Goal: Information Seeking & Learning: Understand process/instructions

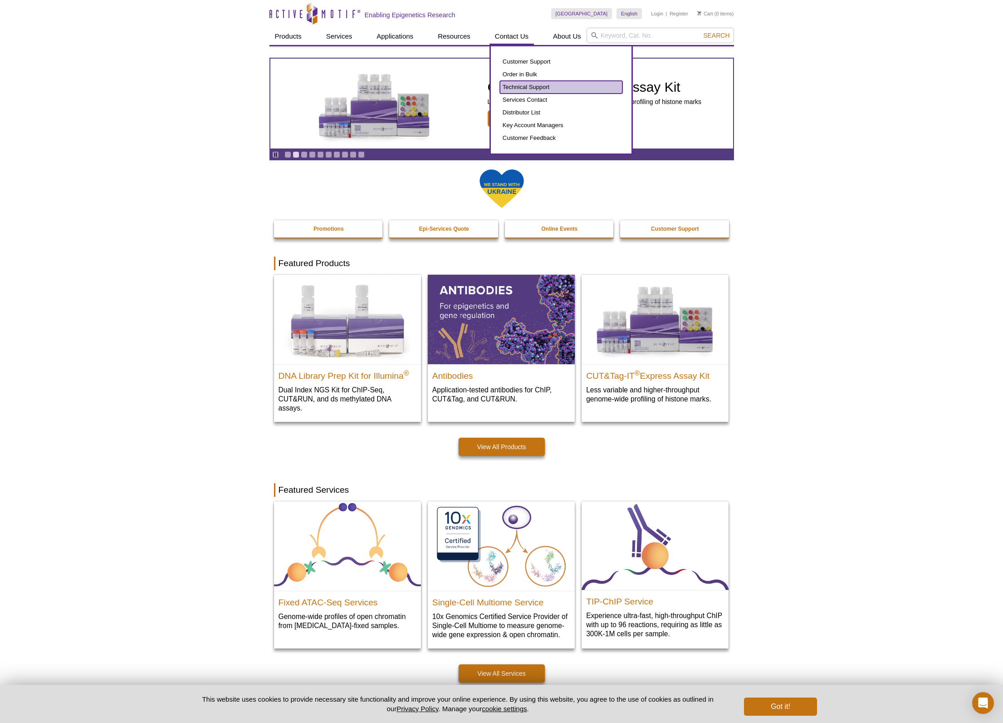
click at [528, 87] on link "Technical Support" at bounding box center [561, 87] width 123 height 13
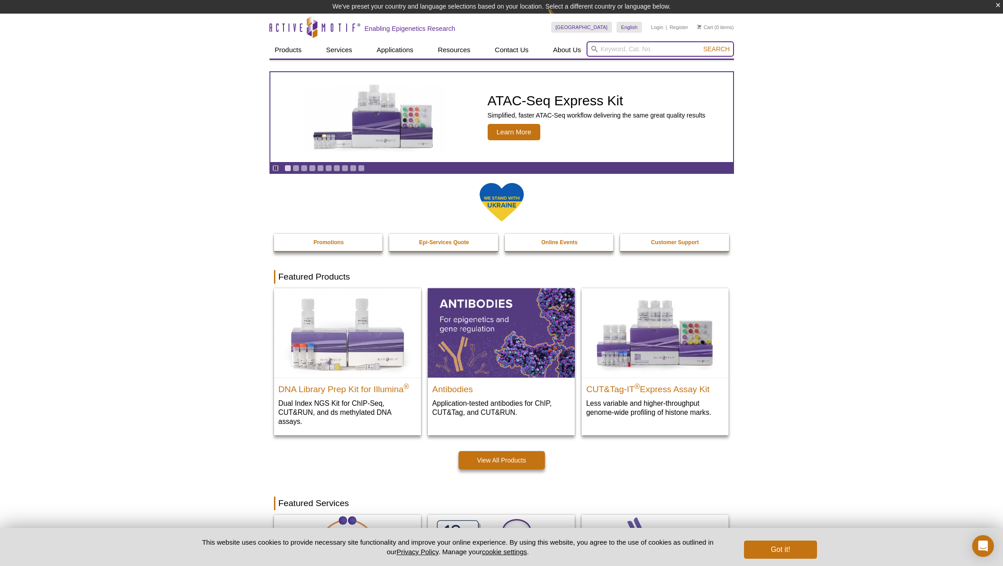
click at [614, 49] on input "search" at bounding box center [661, 48] width 148 height 15
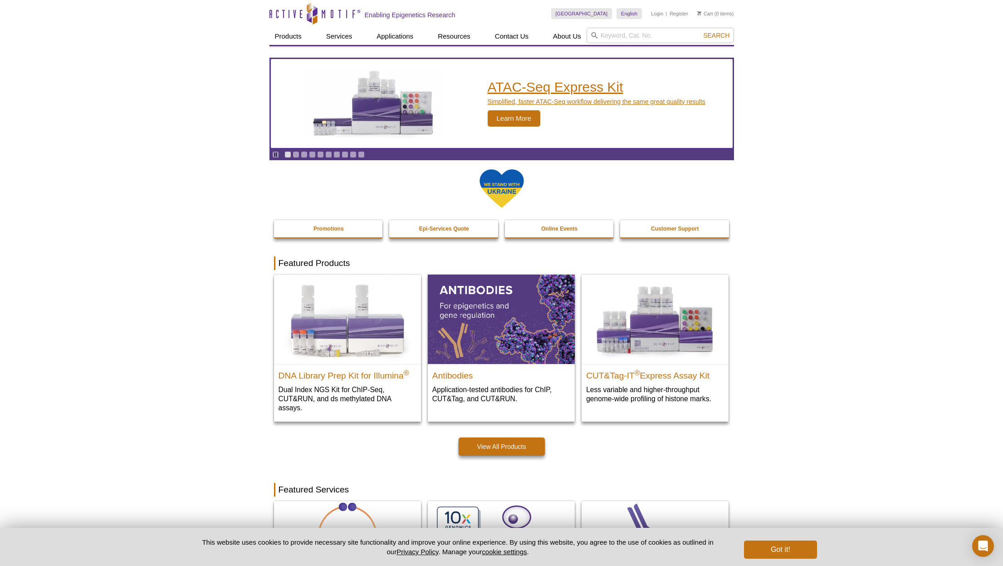
click at [513, 119] on div "ATAC-Seq Express Kit Simplified, faster ATAC-Seq workflow delivering the same g…" at bounding box center [501, 109] width 463 height 101
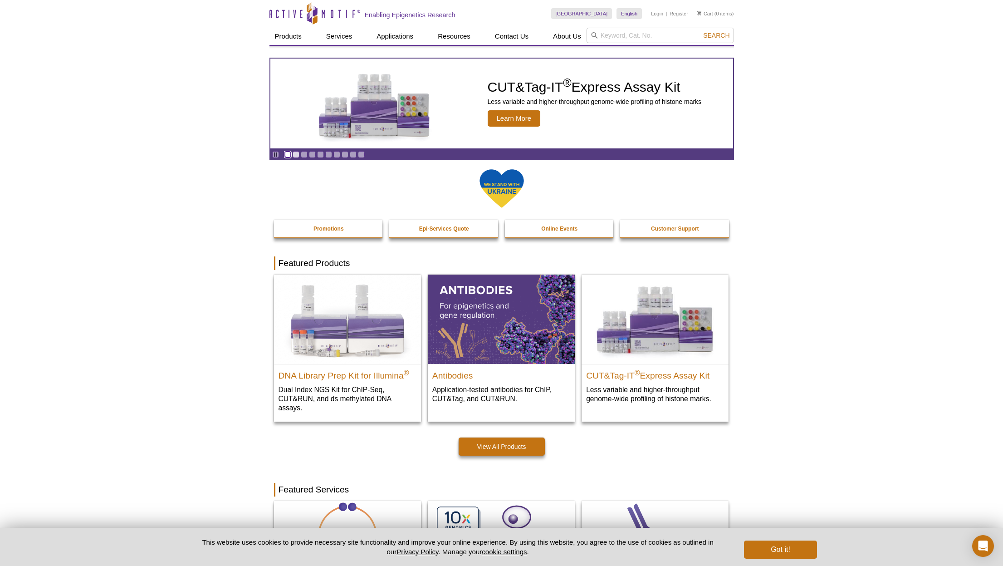
click at [285, 155] on link "Go to slide 1" at bounding box center [288, 154] width 7 height 7
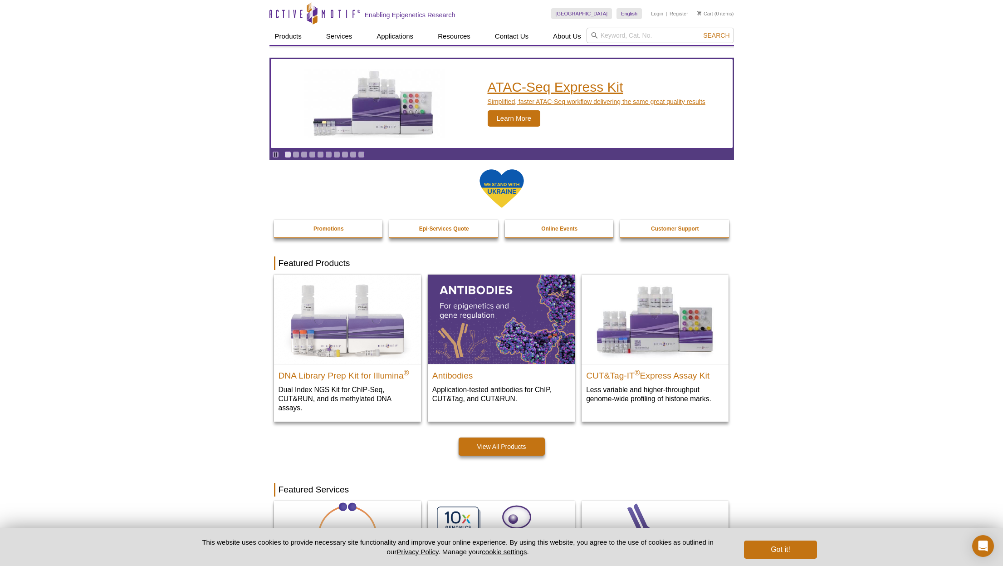
click at [514, 87] on h2 "ATAC-Seq Express Kit" at bounding box center [597, 87] width 218 height 14
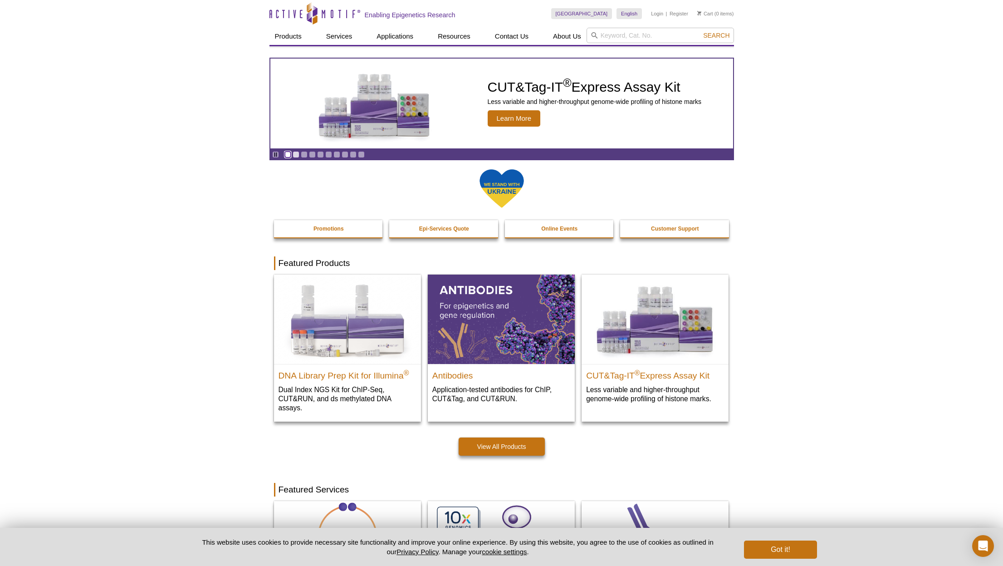
click at [287, 154] on link "Go to slide 1" at bounding box center [288, 154] width 7 height 7
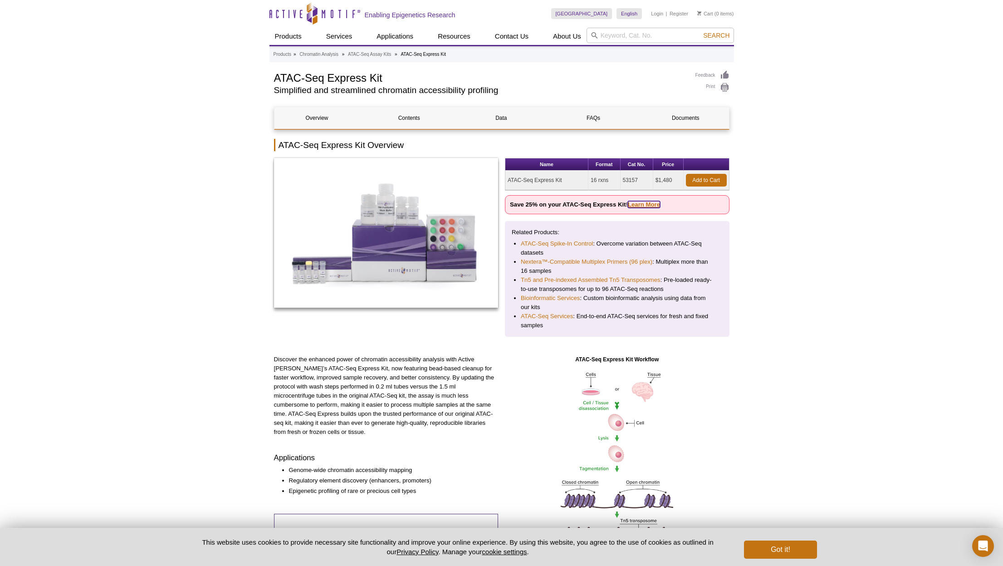
click at [636, 204] on link "Learn More" at bounding box center [644, 204] width 32 height 7
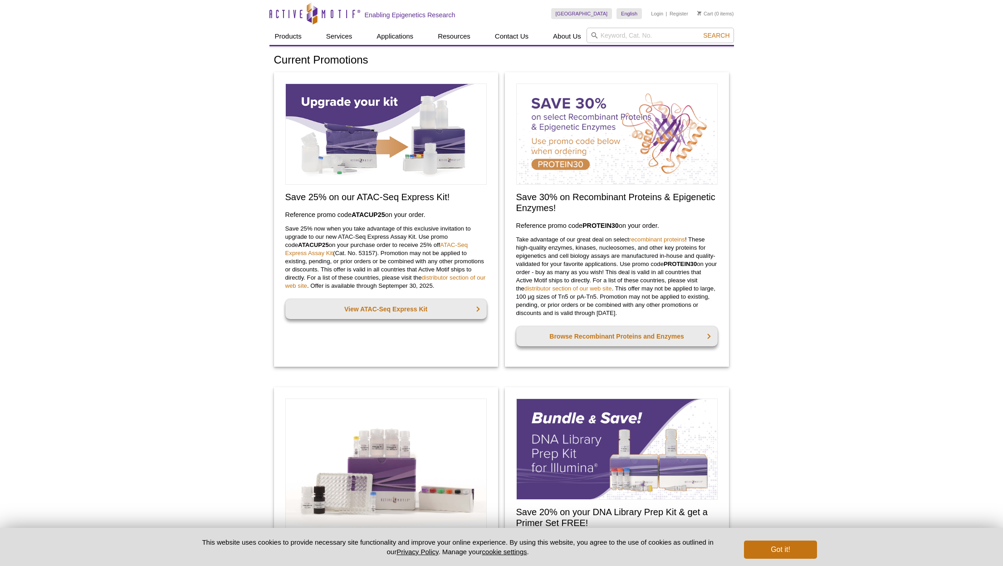
scroll to position [72, 0]
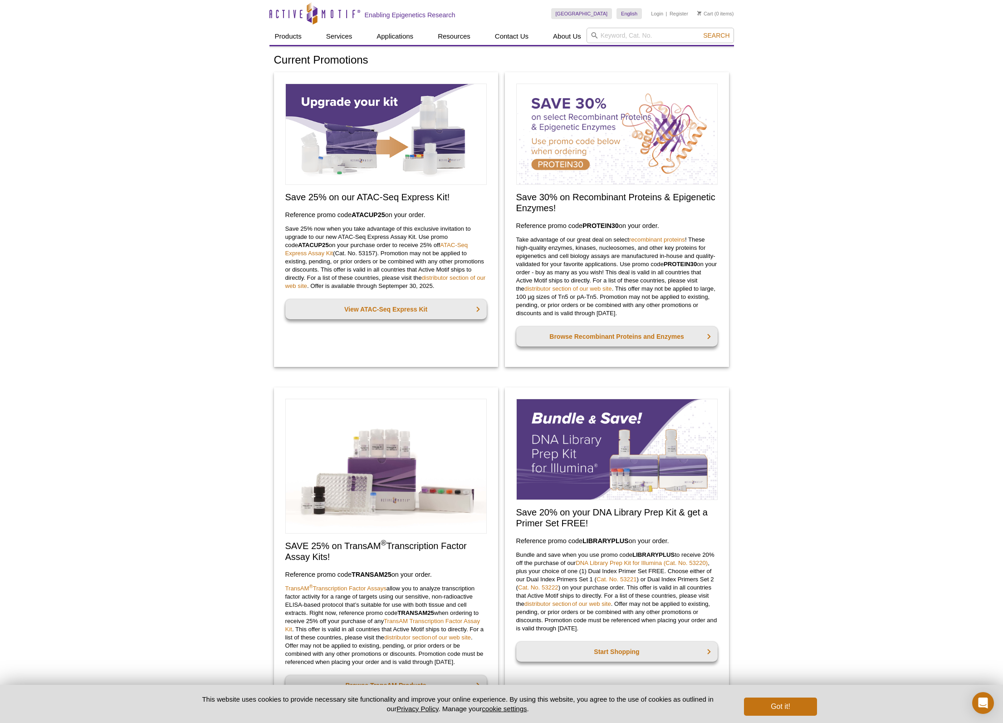
scroll to position [72, 0]
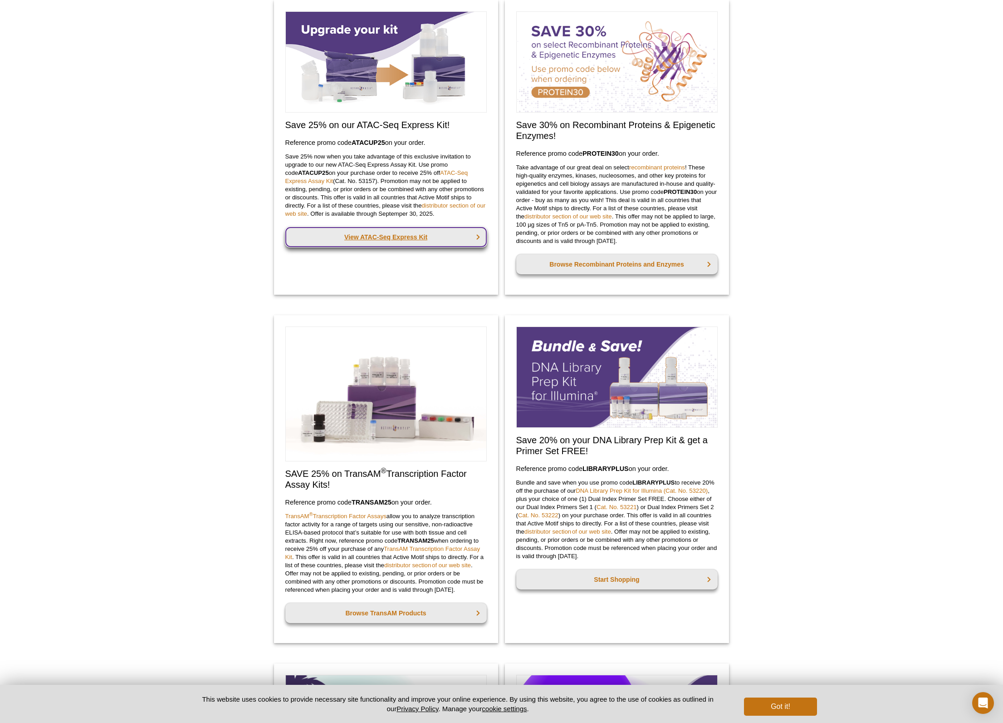
click at [411, 237] on link "View ATAC-Seq Express Kit" at bounding box center [386, 237] width 202 height 20
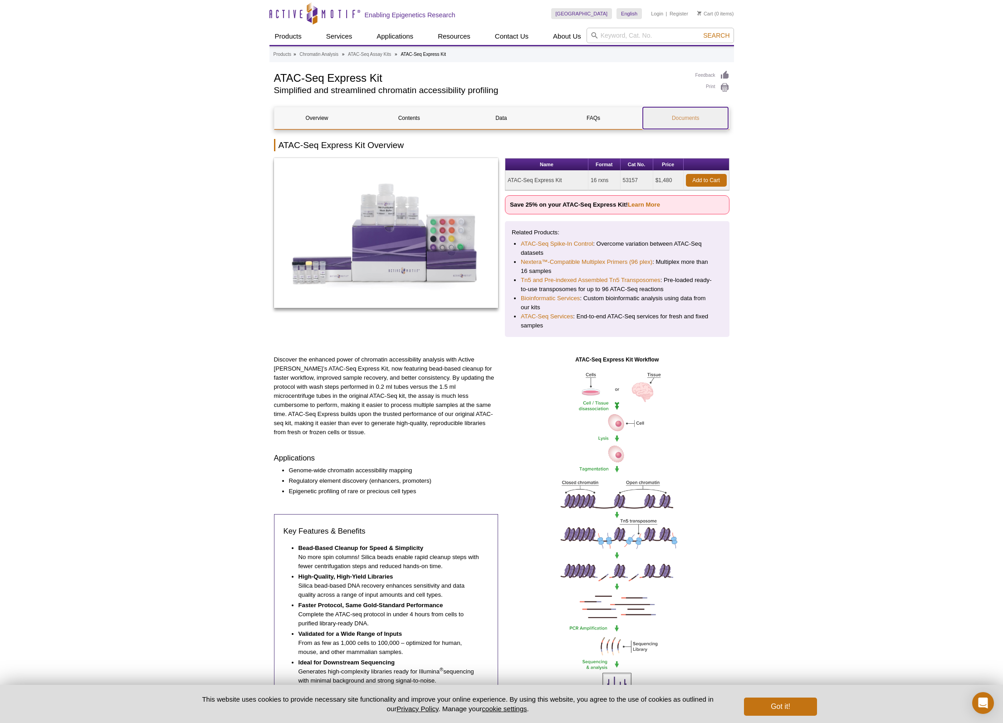
click at [674, 119] on link "Documents" at bounding box center [685, 118] width 85 height 22
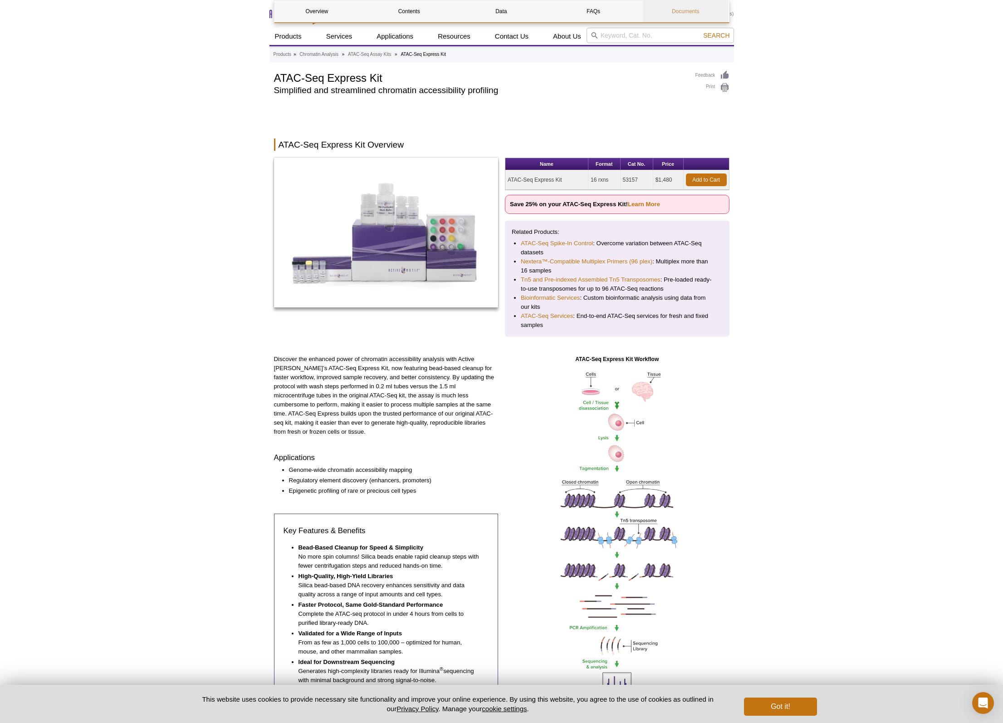
scroll to position [1406, 0]
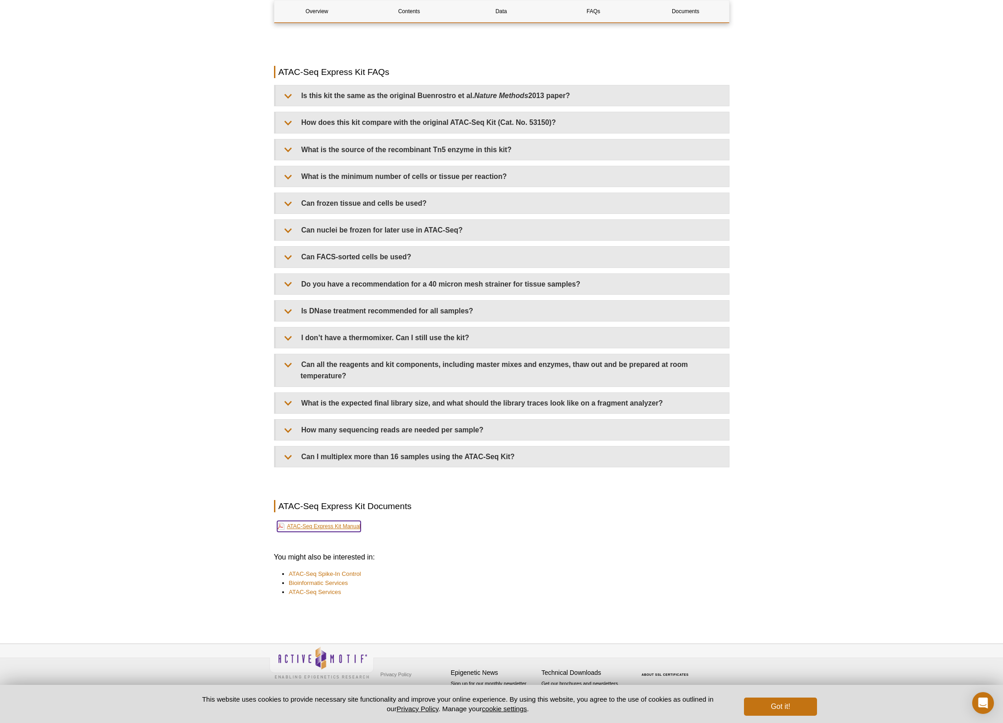
click at [325, 524] on link "ATAC-Seq Express Kit Manual" at bounding box center [319, 526] width 84 height 11
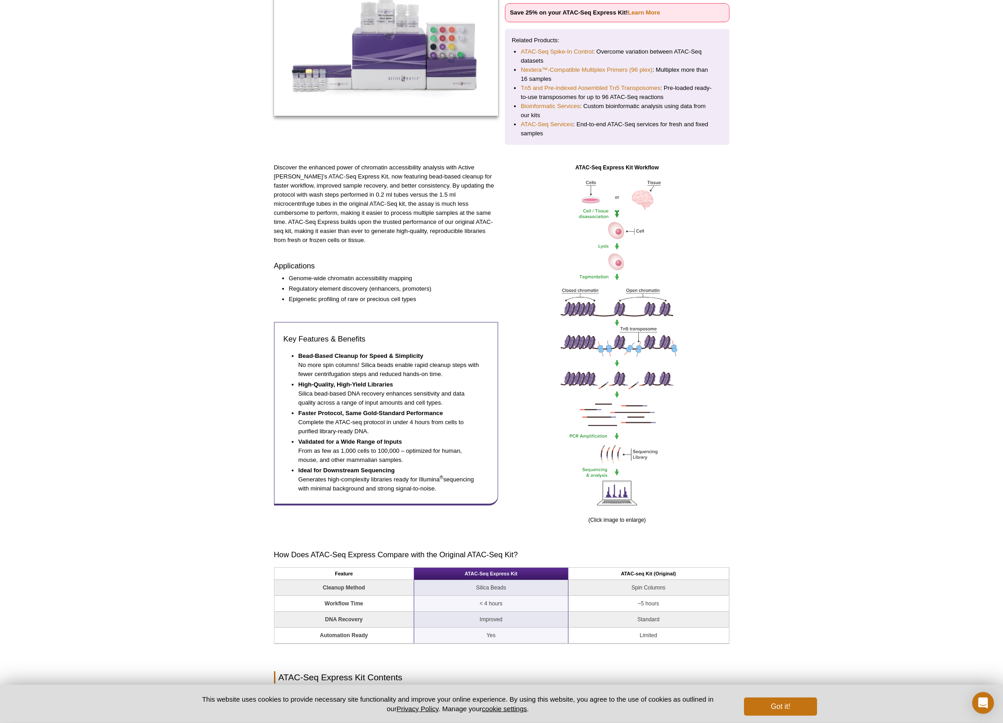
scroll to position [0, 0]
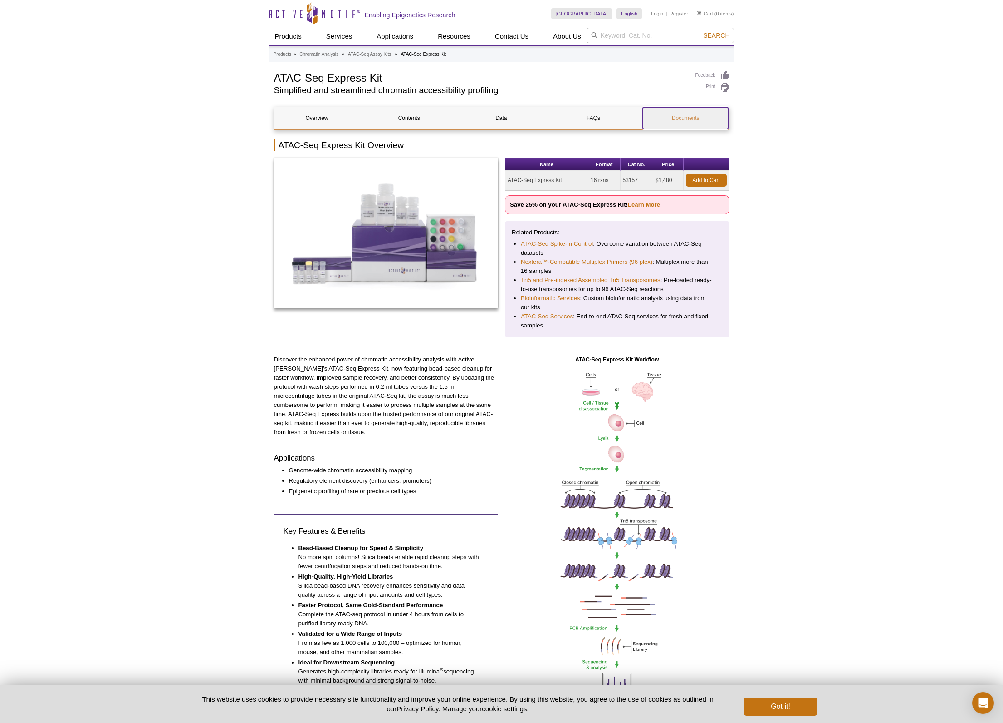
click at [687, 119] on link "Documents" at bounding box center [685, 118] width 85 height 22
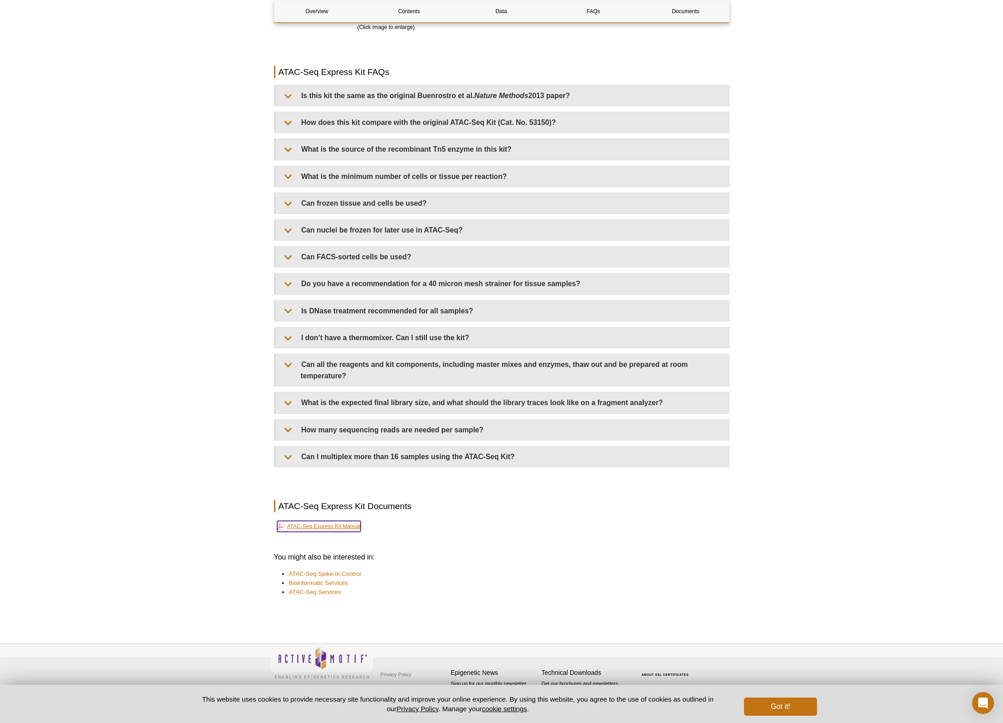
click at [337, 523] on link "ATAC-Seq Express Kit Manual" at bounding box center [319, 526] width 84 height 11
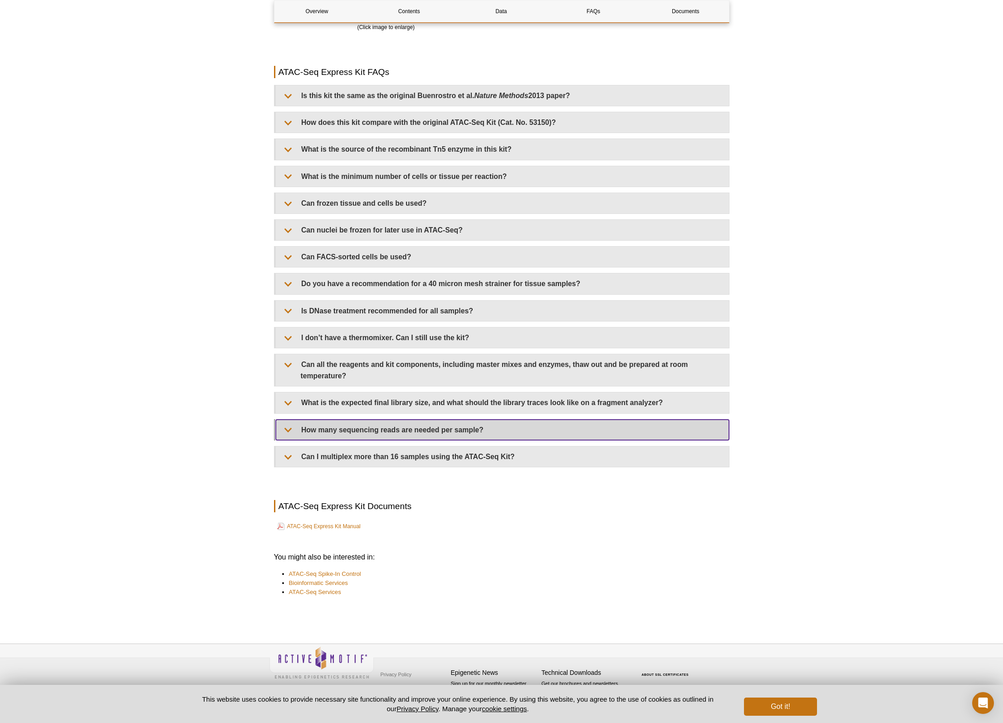
click at [351, 425] on summary "How many sequencing reads are needed per sample?" at bounding box center [502, 429] width 453 height 20
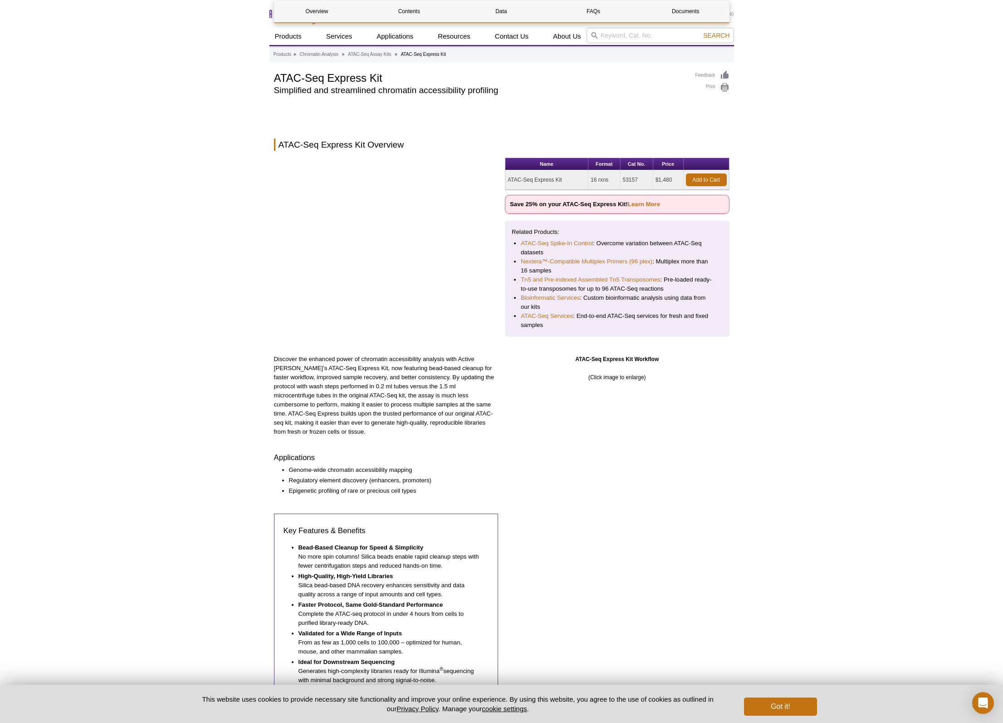
scroll to position [1394, 0]
